Goal: Information Seeking & Learning: Learn about a topic

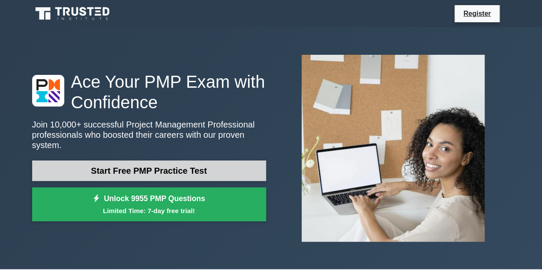
click at [132, 164] on link "Start Free PMP Practice Test" at bounding box center [149, 171] width 234 height 21
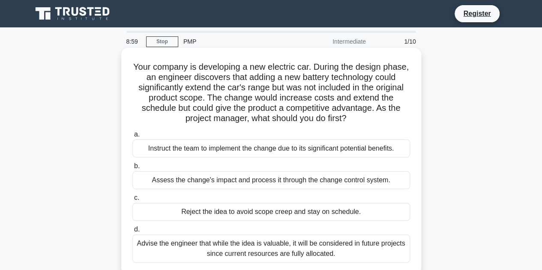
click at [206, 215] on div "Reject the idea to avoid scope creep and stay on schedule." at bounding box center [271, 212] width 278 height 18
click at [132, 201] on input "c. Reject the idea to avoid scope creep and stay on schedule." at bounding box center [132, 198] width 0 height 6
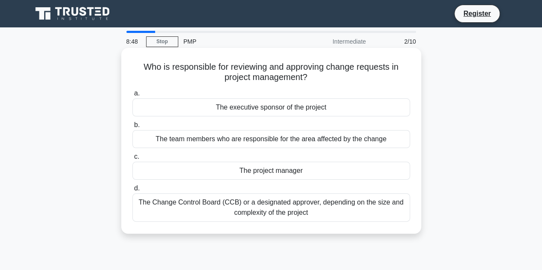
click at [269, 176] on div "The project manager" at bounding box center [271, 171] width 278 height 18
click at [132, 160] on input "c. The project manager" at bounding box center [132, 157] width 0 height 6
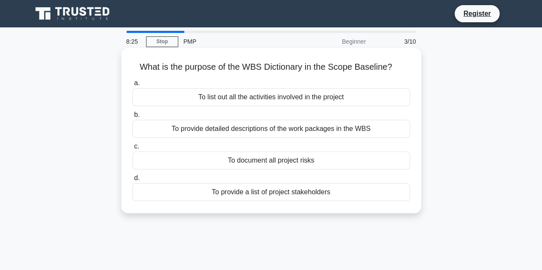
click at [302, 132] on div "To provide detailed descriptions of the work packages in the WBS" at bounding box center [271, 129] width 278 height 18
click at [132, 118] on input "b. To provide detailed descriptions of the work packages in the WBS" at bounding box center [132, 115] width 0 height 6
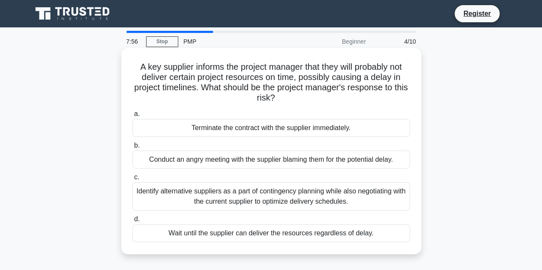
click at [328, 200] on div "Identify alternative suppliers as a part of contingency planning while also neg…" at bounding box center [271, 196] width 278 height 28
click at [132, 180] on input "c. Identify alternative suppliers as a part of contingency planning while also …" at bounding box center [132, 178] width 0 height 6
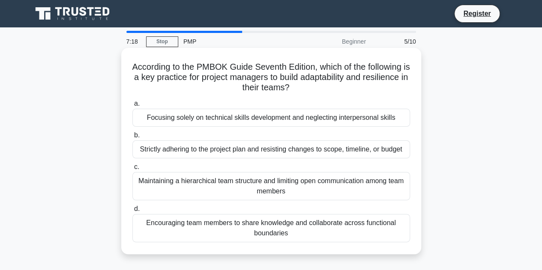
click at [324, 237] on div "Encouraging team members to share knowledge and collaborate across functional b…" at bounding box center [271, 228] width 278 height 28
click at [132, 212] on input "d. Encouraging team members to share knowledge and collaborate across functiona…" at bounding box center [132, 209] width 0 height 6
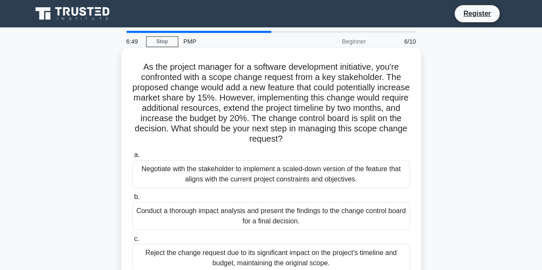
scroll to position [86, 0]
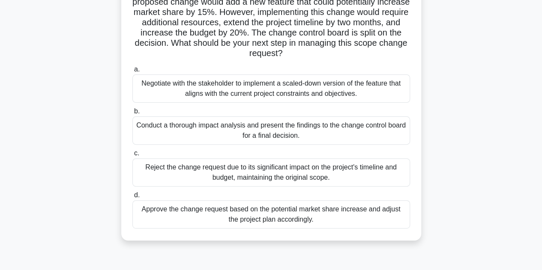
click at [335, 133] on div "Conduct a thorough impact analysis and present the findings to the change contr…" at bounding box center [271, 131] width 278 height 28
click at [132, 114] on input "b. Conduct a thorough impact analysis and present the findings to the change co…" at bounding box center [132, 112] width 0 height 6
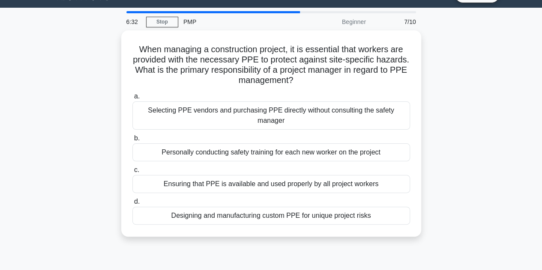
scroll to position [0, 0]
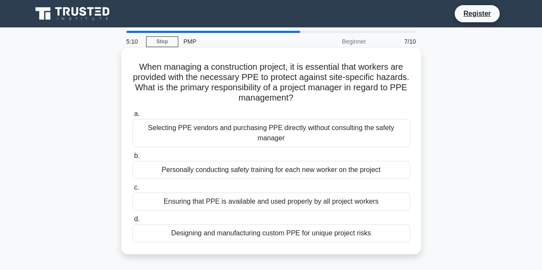
click at [269, 166] on div "Personally conducting safety training for each new worker on the project" at bounding box center [271, 170] width 278 height 18
click at [132, 159] on input "b. Personally conducting safety training for each new worker on the project" at bounding box center [132, 156] width 0 height 6
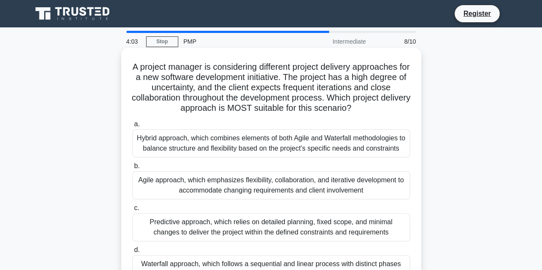
scroll to position [43, 0]
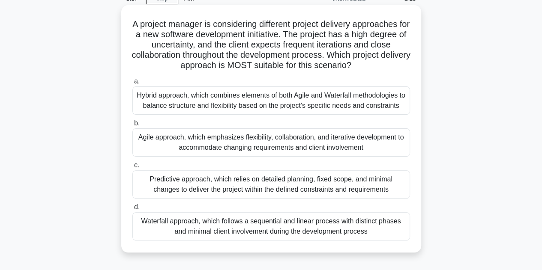
click at [265, 145] on div "Agile approach, which emphasizes flexibility, collaboration, and iterative deve…" at bounding box center [271, 143] width 278 height 28
click at [132, 126] on input "b. Agile approach, which emphasizes flexibility, collaboration, and iterative d…" at bounding box center [132, 124] width 0 height 6
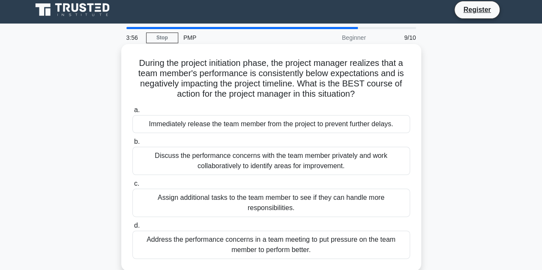
scroll to position [0, 0]
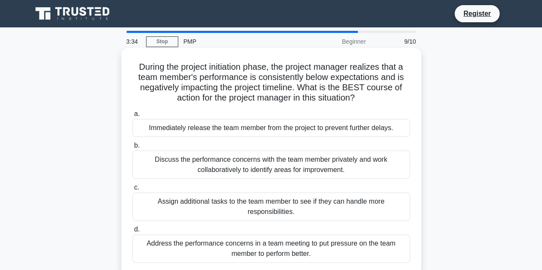
click at [318, 166] on div "Discuss the performance concerns with the team member privately and work collab…" at bounding box center [271, 165] width 278 height 28
click at [132, 149] on input "b. Discuss the performance concerns with the team member privately and work col…" at bounding box center [132, 146] width 0 height 6
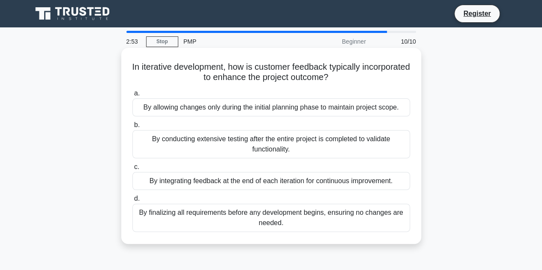
click at [295, 182] on div "By integrating feedback at the end of each iteration for continuous improvement." at bounding box center [271, 181] width 278 height 18
click at [132, 170] on input "c. By integrating feedback at the end of each iteration for continuous improvem…" at bounding box center [132, 167] width 0 height 6
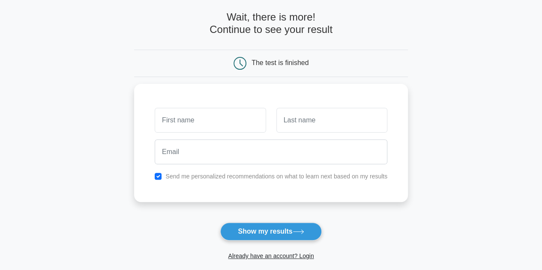
scroll to position [86, 0]
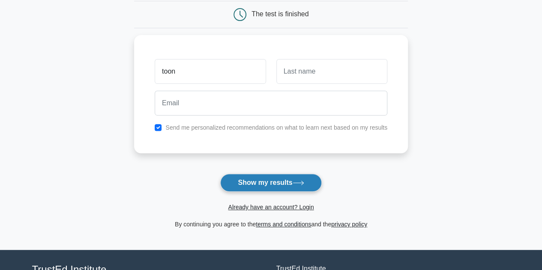
type input "toon"
click at [243, 185] on button "Show my results" at bounding box center [270, 183] width 101 height 18
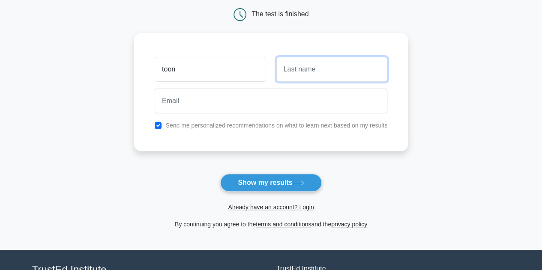
click at [295, 72] on input "text" at bounding box center [331, 69] width 111 height 25
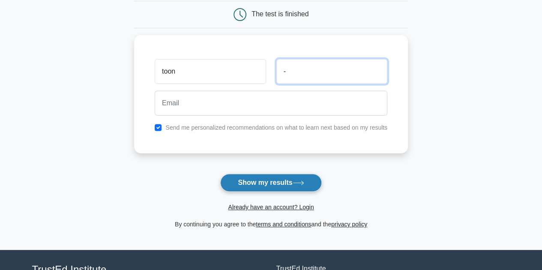
type input "-"
click at [269, 185] on button "Show my results" at bounding box center [270, 183] width 101 height 18
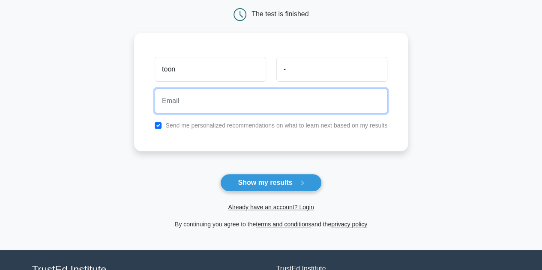
type input "-"
type input "cartoon.passarapon@gmail.com"
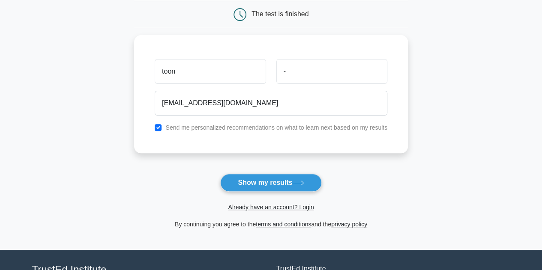
click at [262, 180] on button "Show my results" at bounding box center [270, 183] width 101 height 18
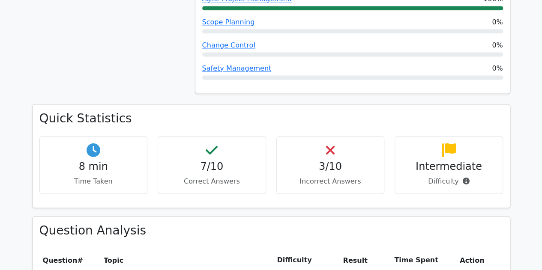
scroll to position [643, 0]
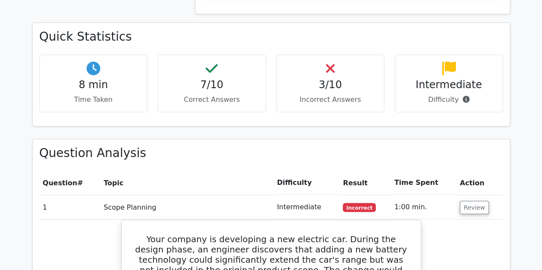
click at [326, 79] on h4 "3/10" at bounding box center [331, 85] width 94 height 12
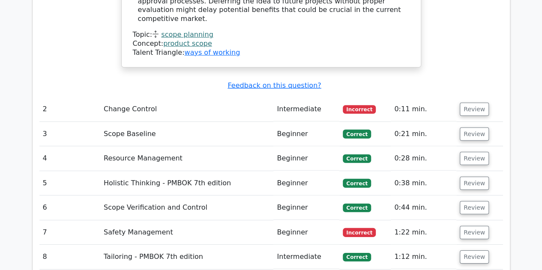
scroll to position [1199, 0]
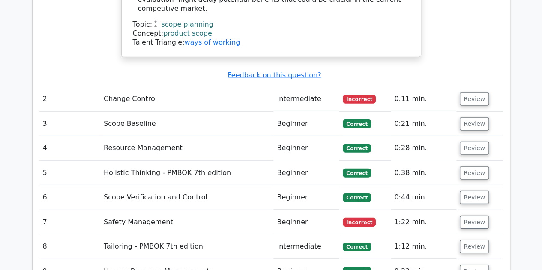
click at [273, 210] on td "Safety Management" at bounding box center [186, 222] width 173 height 24
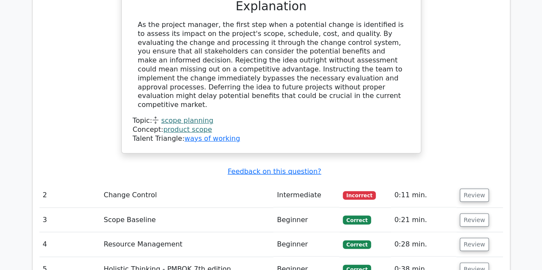
scroll to position [1028, 0]
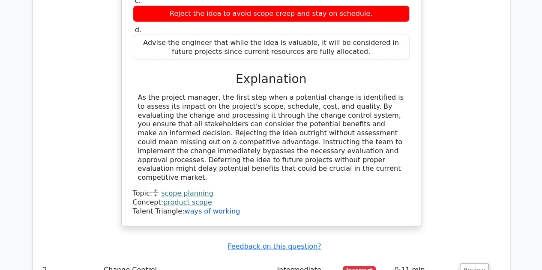
click at [207, 207] on link "ways of working" at bounding box center [212, 211] width 56 height 8
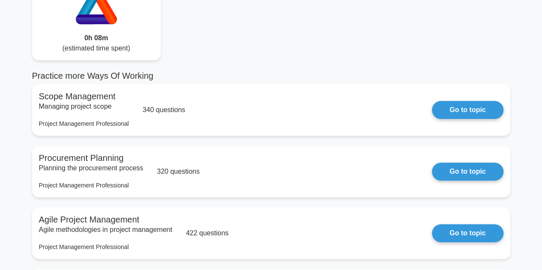
scroll to position [129, 0]
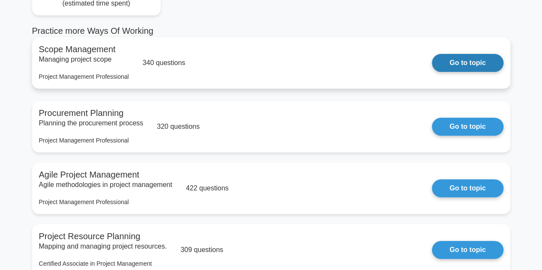
click at [461, 72] on link "Go to topic" at bounding box center [467, 63] width 71 height 18
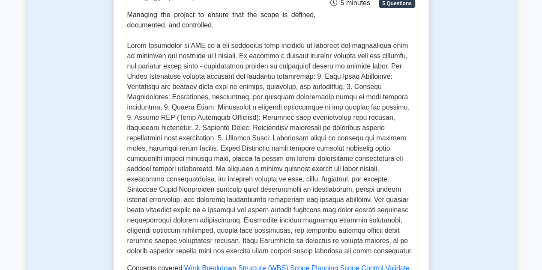
scroll to position [171, 0]
